Goal: Communication & Community: Answer question/provide support

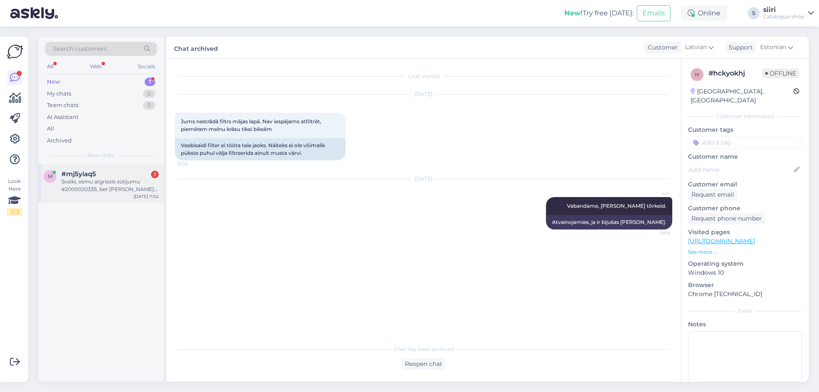
click at [93, 189] on div "Sveiki, esmu atgriezis sūtījumu #2000020335, bet [PERSON_NAME] saņēmis atmaksu.…" at bounding box center [109, 185] width 97 height 15
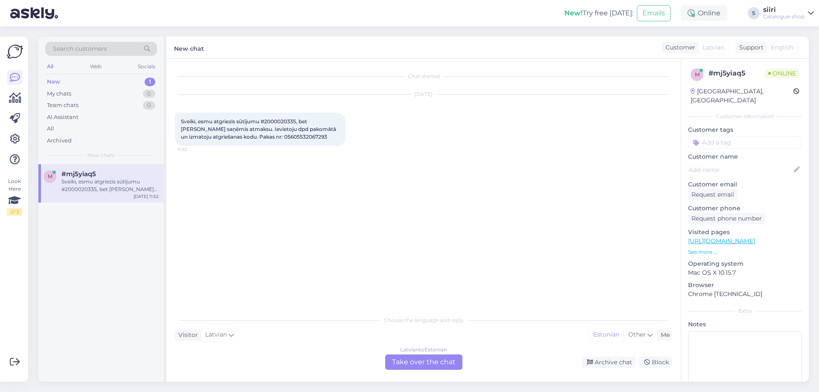
click at [417, 366] on div "[DEMOGRAPHIC_DATA] to Estonian Take over the chat" at bounding box center [423, 362] width 77 height 15
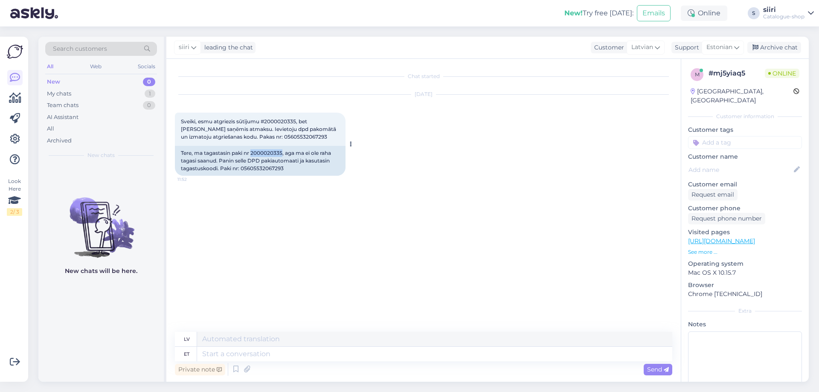
drag, startPoint x: 252, startPoint y: 152, endPoint x: 283, endPoint y: 152, distance: 31.1
click at [283, 152] on div "Tere, ma tagastasin paki nr 2000020335, aga ma ei ole raha tagasi saanud. Panin…" at bounding box center [260, 161] width 171 height 30
copy div "2000020335"
click at [233, 251] on div "Chat started [DATE] Sveiki, esmu atgriezis sūtījumu #2000020335, bet [PERSON_NA…" at bounding box center [427, 195] width 505 height 257
click at [219, 357] on textarea at bounding box center [434, 354] width 475 height 15
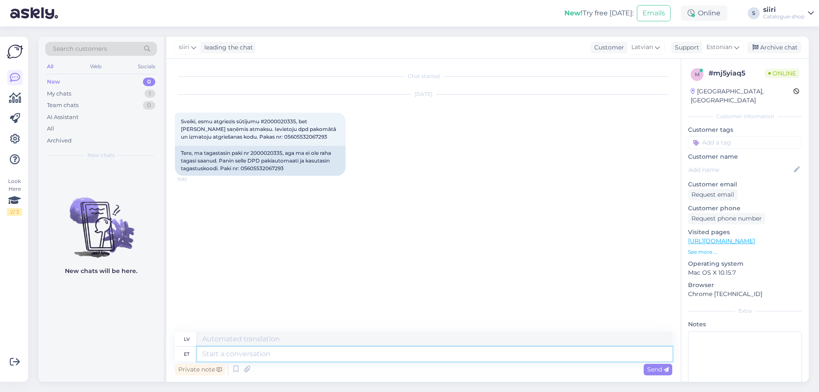
type textarea "T"
type textarea "Tere"
type textarea "Sveiki"
type textarea "Tere päevast,"
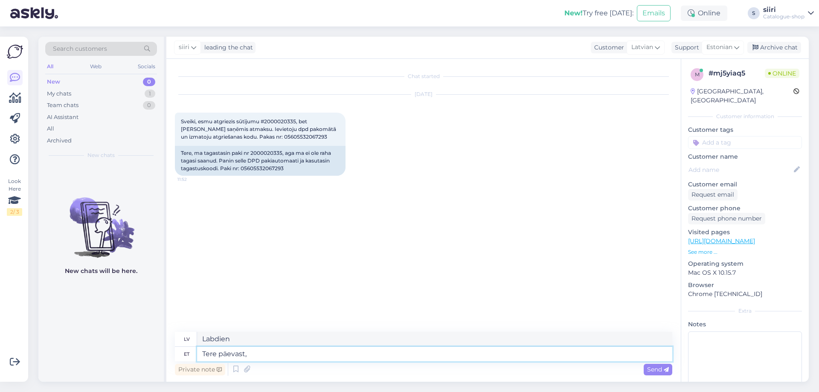
type textarea "Labdien,"
type textarea "Tere päevast, tagasimakse"
type textarea "Labdien, atmaksa"
type textarea "Tere päevast, tagasimakse pangakontole t"
type textarea "Labdien, naudas atmaksa bankas kontā"
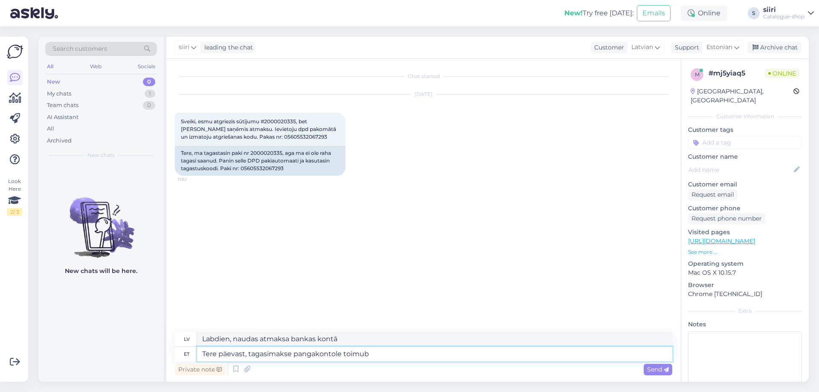
type textarea "Tere päevast, tagasimakse pangakontole toimub"
type textarea "Labdien, naudas atmaksa bankas kontā tiek veikta."
type textarea "Tere päevast, tagasimakse pangakontole toimub lähipäevadel"
type textarea "Labdien, atmaksa bankas kontā tiks veikta tuvākajās dienās."
type textarea "Tere päevast, tagasimakse pangakontole toimub lähipäevadel"
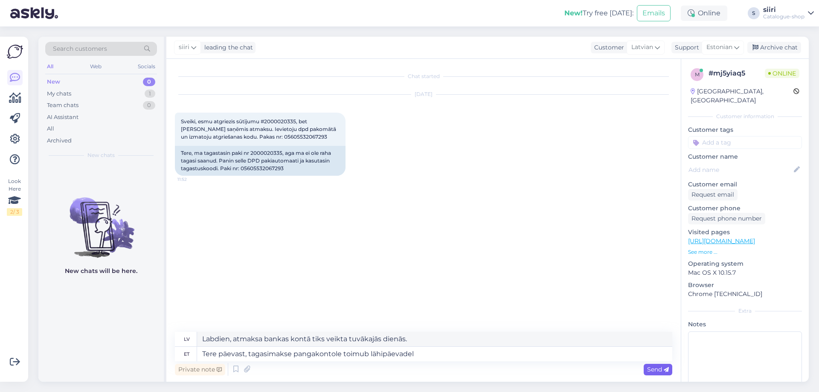
click at [658, 368] on span "Send" at bounding box center [658, 370] width 22 height 8
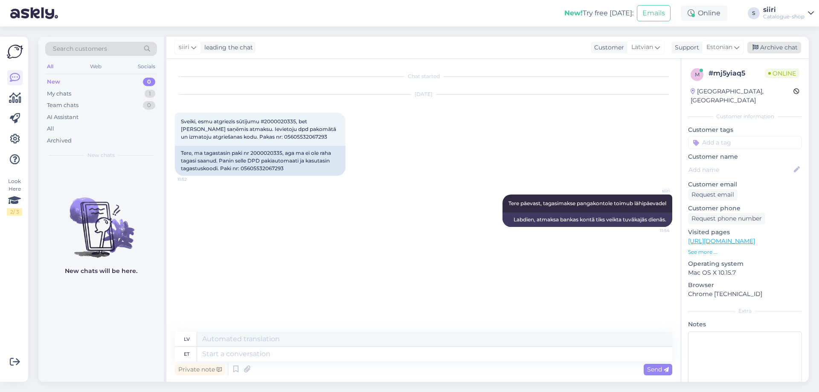
click at [773, 45] on div "Archive chat" at bounding box center [774, 48] width 54 height 12
